Goal: Task Accomplishment & Management: Complete application form

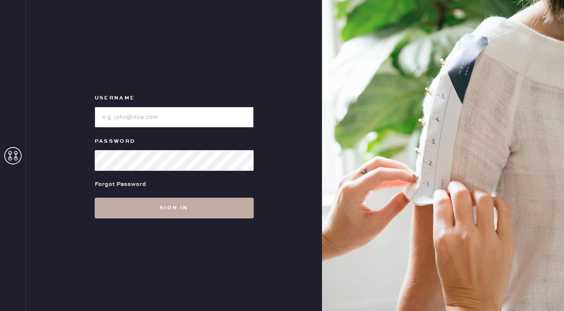
type input "reformationgeorgetown"
click at [175, 207] on button "Sign in" at bounding box center [174, 208] width 159 height 21
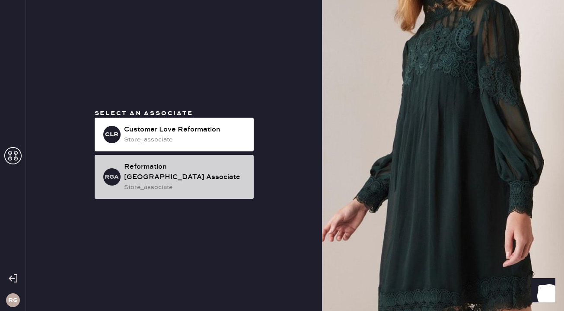
click at [212, 185] on div "store_associate" at bounding box center [185, 187] width 123 height 10
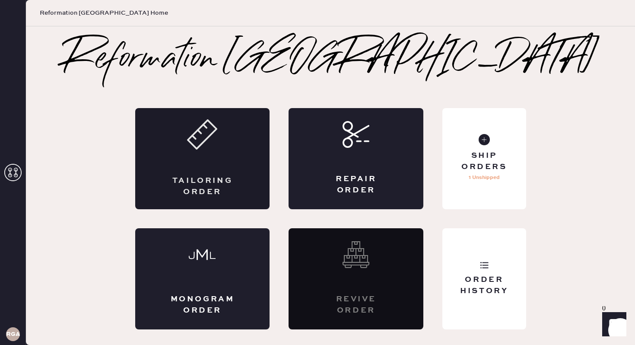
click at [206, 154] on div "Tailoring Order" at bounding box center [202, 158] width 135 height 101
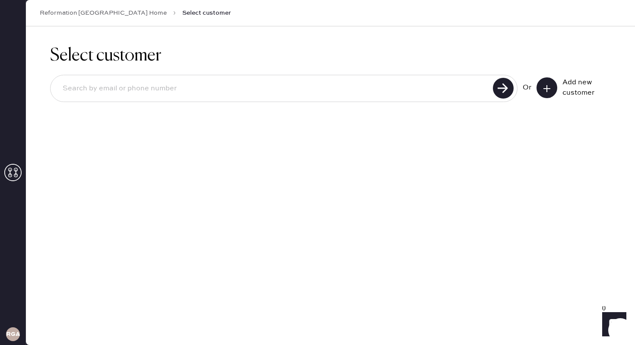
click at [548, 90] on icon at bounding box center [547, 88] width 9 height 9
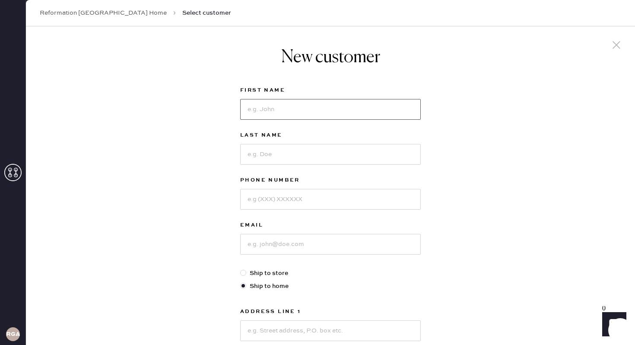
click at [373, 105] on input at bounding box center [330, 109] width 181 height 21
type input "[PERSON_NAME]"
type input "7135015773"
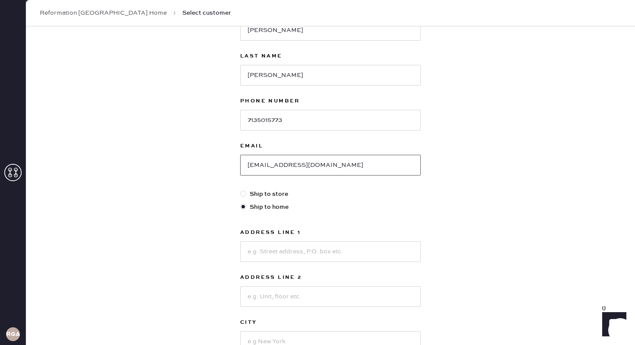
scroll to position [85, 0]
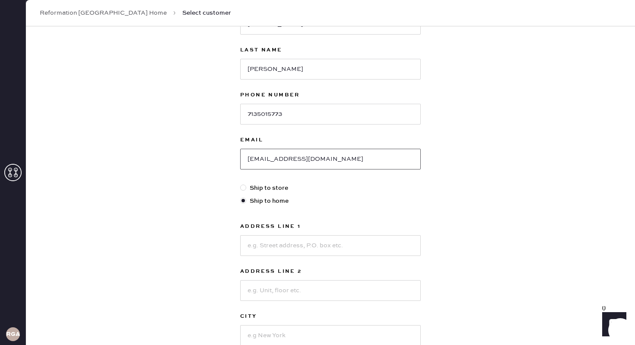
type input "[EMAIL_ADDRESS][DOMAIN_NAME]"
click at [309, 236] on input at bounding box center [330, 245] width 181 height 21
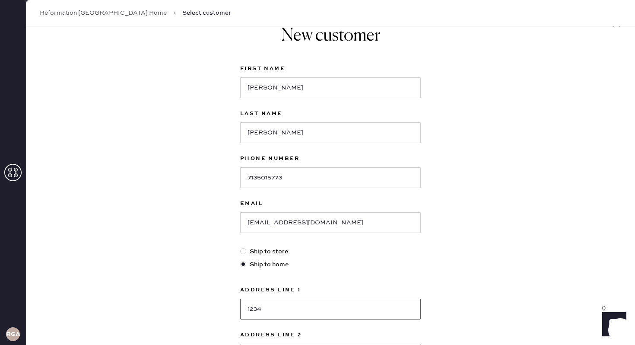
type input "1234"
click at [262, 94] on input "[PERSON_NAME]" at bounding box center [330, 87] width 181 height 21
type input "[PERSON_NAME]"
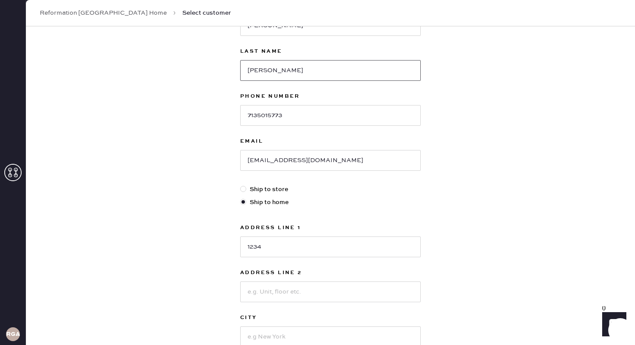
scroll to position [116, 0]
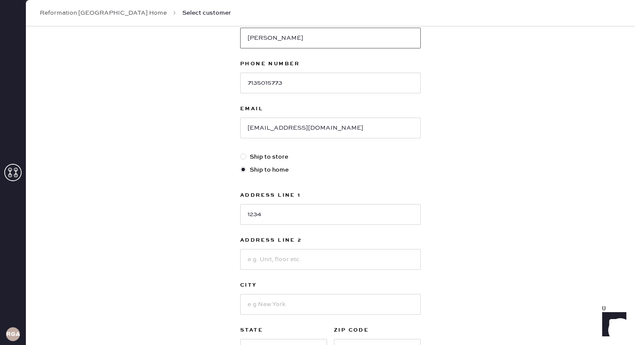
type input "[PERSON_NAME]"
click at [278, 212] on input "1234" at bounding box center [330, 214] width 181 height 21
type input "[STREET_ADDRESS][US_STATE]"
type input "Apt 123"
type input "[US_STATE]"
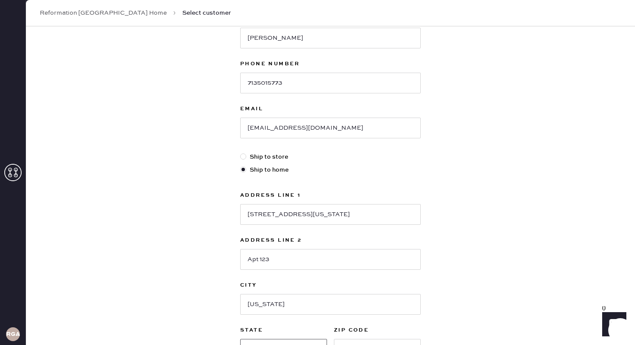
scroll to position [131, 0]
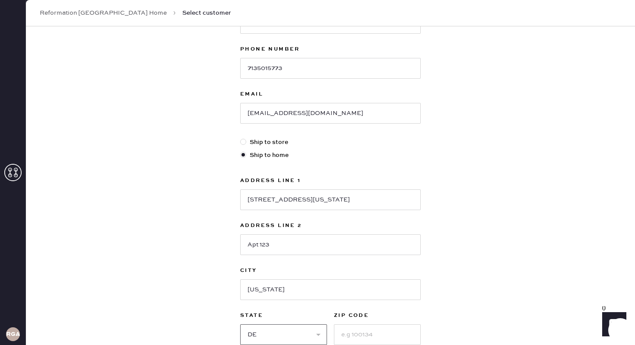
select select "DC"
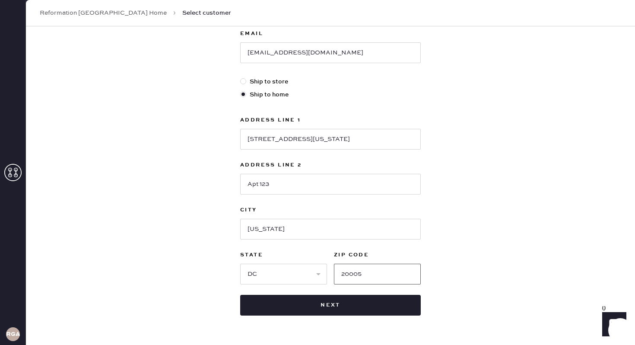
scroll to position [217, 0]
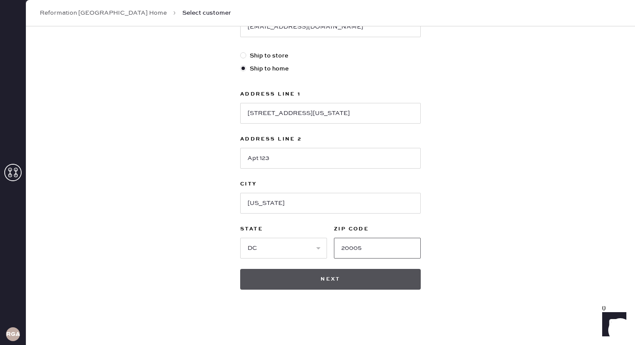
type input "20005"
click at [336, 274] on button "Next" at bounding box center [330, 279] width 181 height 21
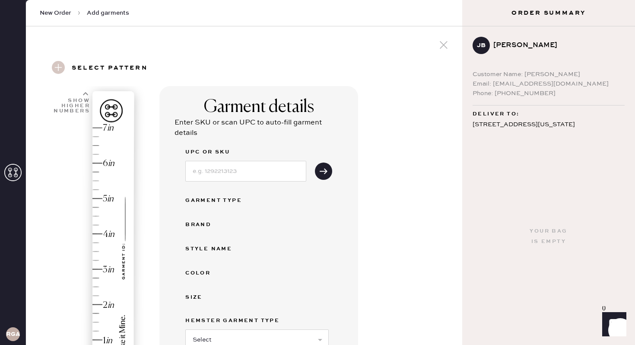
scroll to position [311, 0]
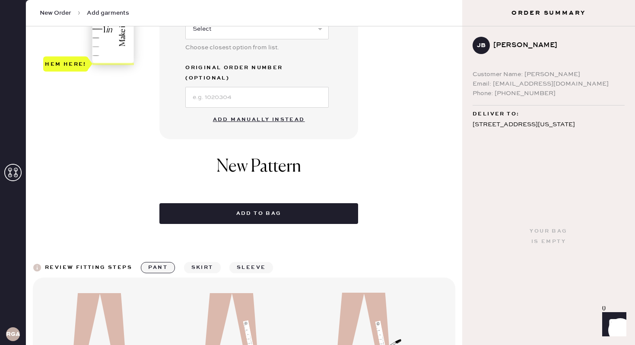
click at [255, 112] on button "Add manually instead" at bounding box center [259, 119] width 102 height 17
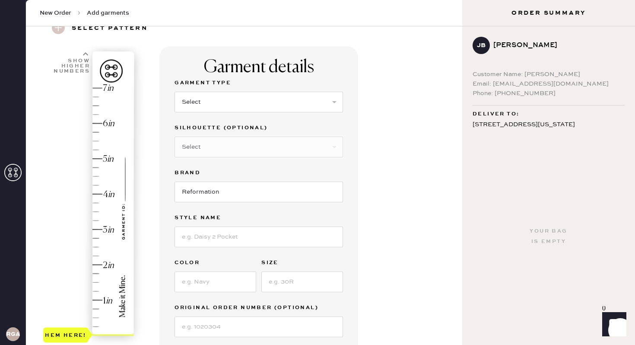
scroll to position [0, 0]
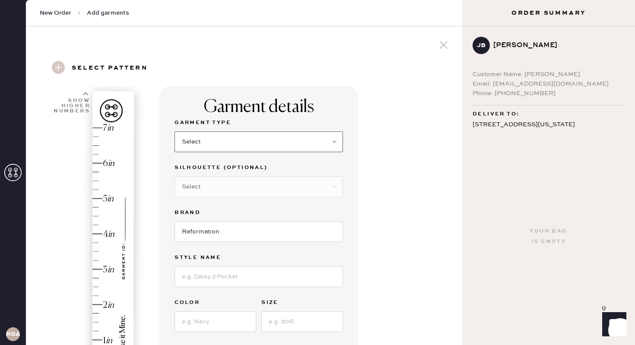
click at [222, 137] on select "Select Basic Skirt Jeans Leggings Pants Shorts Basic Sleeved Dress Basic Sleeve…" at bounding box center [259, 141] width 169 height 21
select select "2"
click at [205, 194] on select "Select Shorts Cropped Flare Boot Cut Straight Skinny Other" at bounding box center [259, 186] width 169 height 21
select select "5"
click at [233, 284] on input at bounding box center [259, 276] width 169 height 21
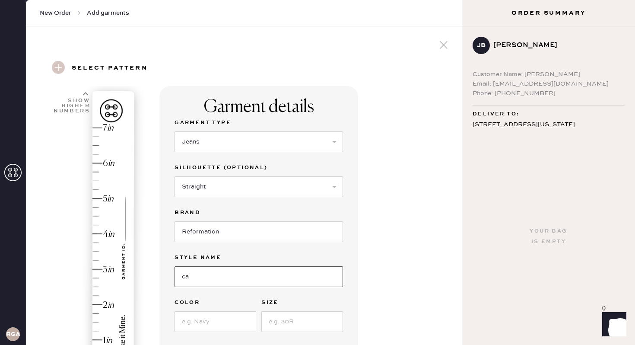
type input "c"
type input "[PERSON_NAME] High Rise Slouchy Wide Leg Jeans"
click at [210, 310] on input at bounding box center [216, 321] width 82 height 21
type input "ONDINE"
click at [299, 310] on input at bounding box center [302, 321] width 82 height 21
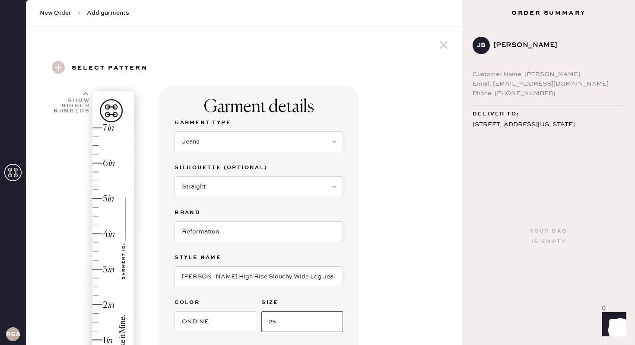
scroll to position [121, 0]
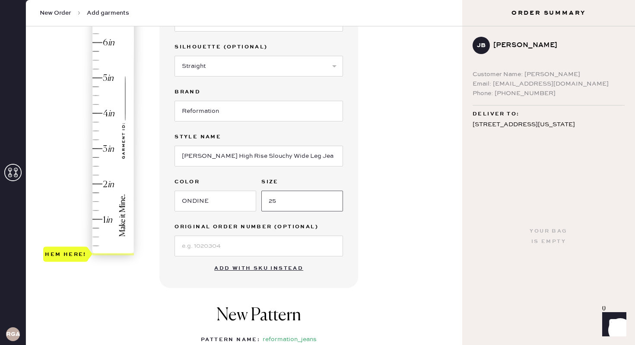
type input "25"
click at [97, 121] on div "Hem here!" at bounding box center [89, 130] width 92 height 255
type input "3.75"
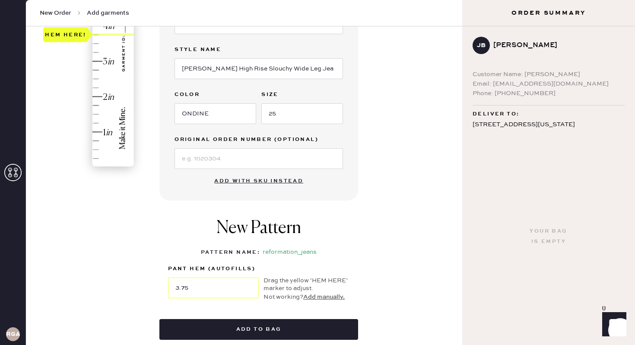
scroll to position [220, 0]
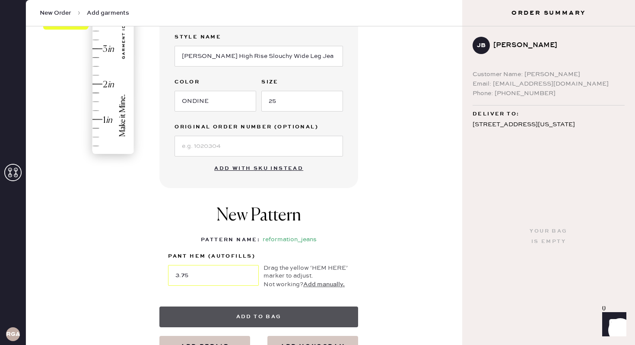
click at [240, 310] on button "Add to bag" at bounding box center [258, 316] width 199 height 21
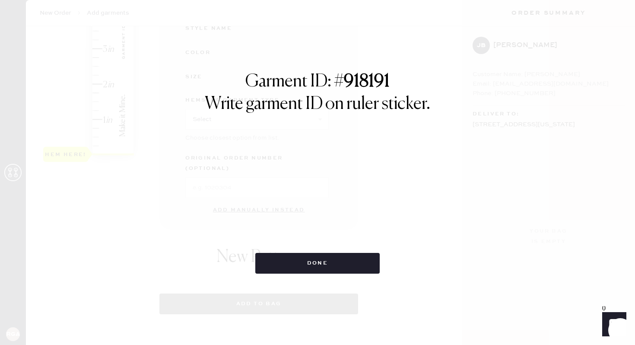
select select "2"
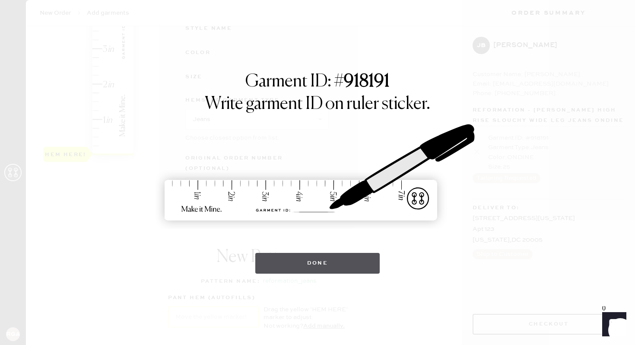
click at [320, 268] on button "Done" at bounding box center [317, 263] width 125 height 21
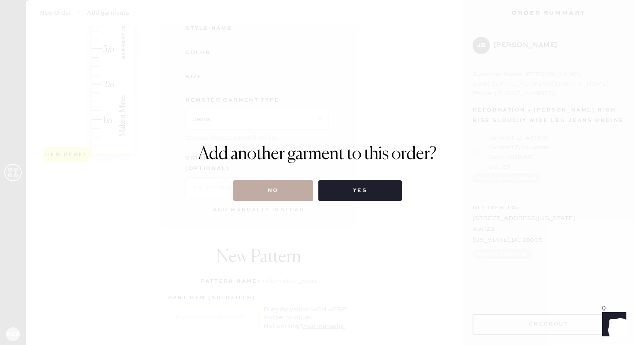
click at [280, 185] on button "No" at bounding box center [273, 190] width 80 height 21
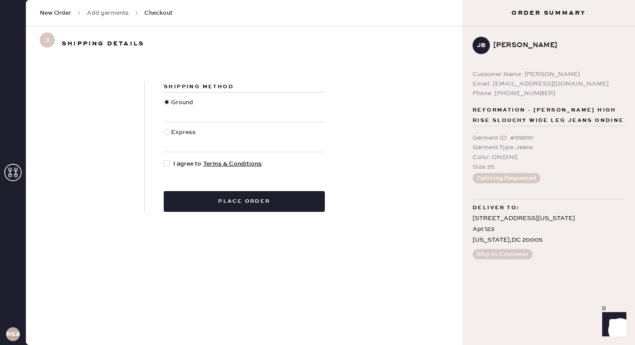
click at [167, 158] on div "Shipping Method Ground Express I agree to Terms & Conditions Place order" at bounding box center [244, 147] width 199 height 130
click at [169, 161] on div at bounding box center [167, 163] width 6 height 6
click at [164, 159] on input "I agree to Terms & Conditions" at bounding box center [164, 159] width 0 height 0
checkbox input "true"
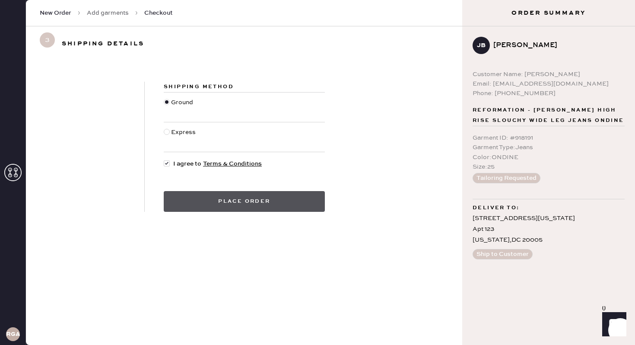
click at [224, 208] on button "Place order" at bounding box center [244, 201] width 161 height 21
